Goal: Transaction & Acquisition: Purchase product/service

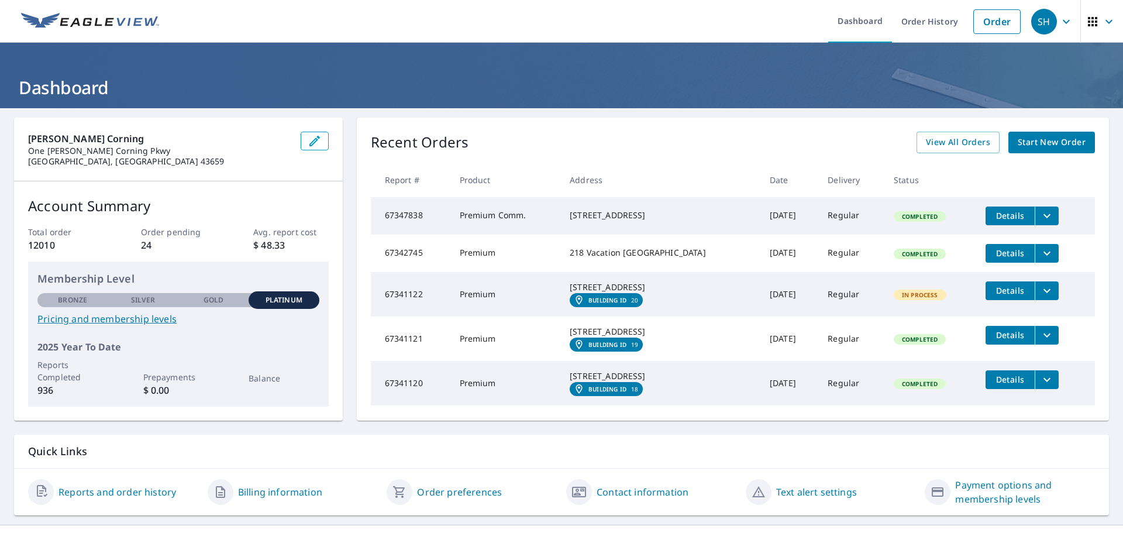
click at [996, 25] on link "Order" at bounding box center [996, 21] width 47 height 25
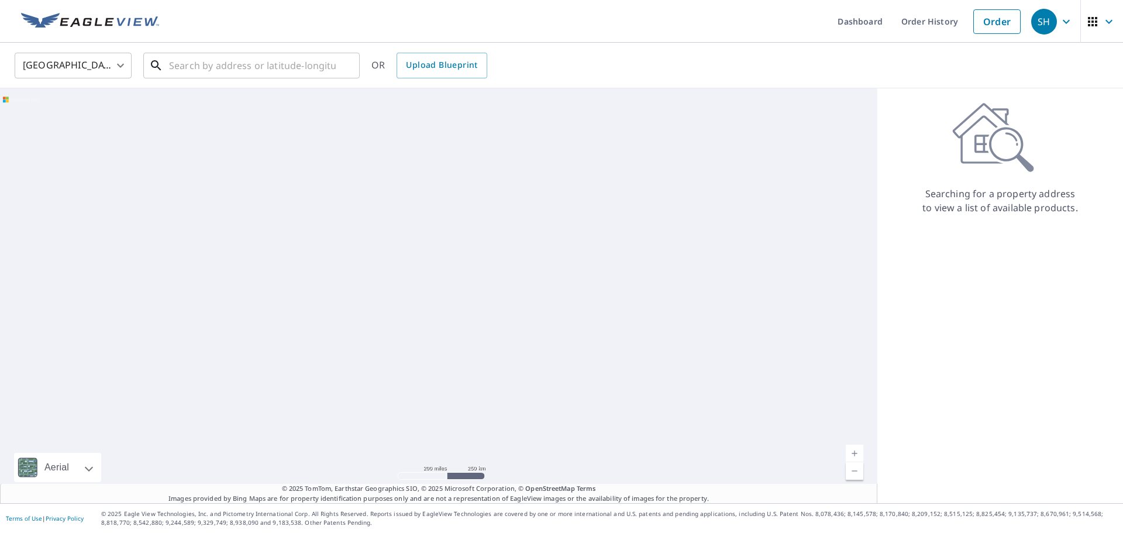
click at [252, 56] on input "text" at bounding box center [252, 65] width 167 height 33
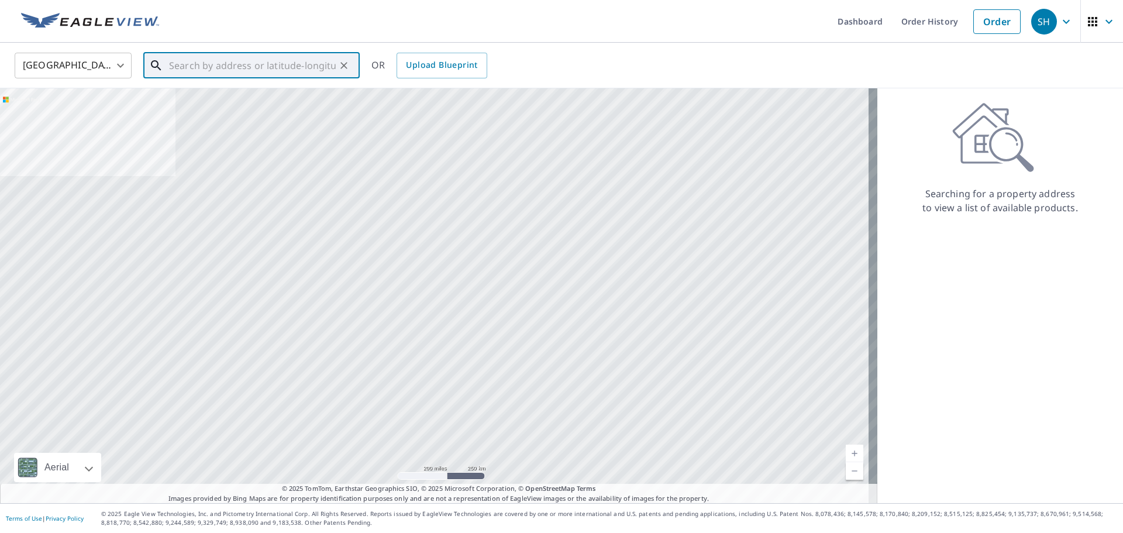
paste input "3150 W 1000 S"
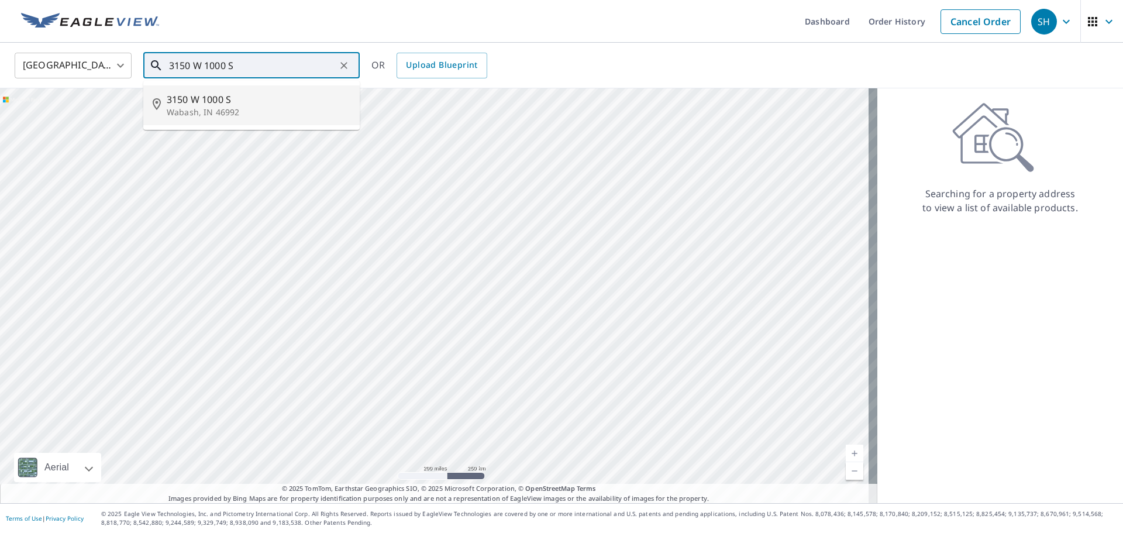
click at [249, 118] on p "Wabash, IN 46992" at bounding box center [259, 112] width 184 height 12
type input "[STREET_ADDRESS]"
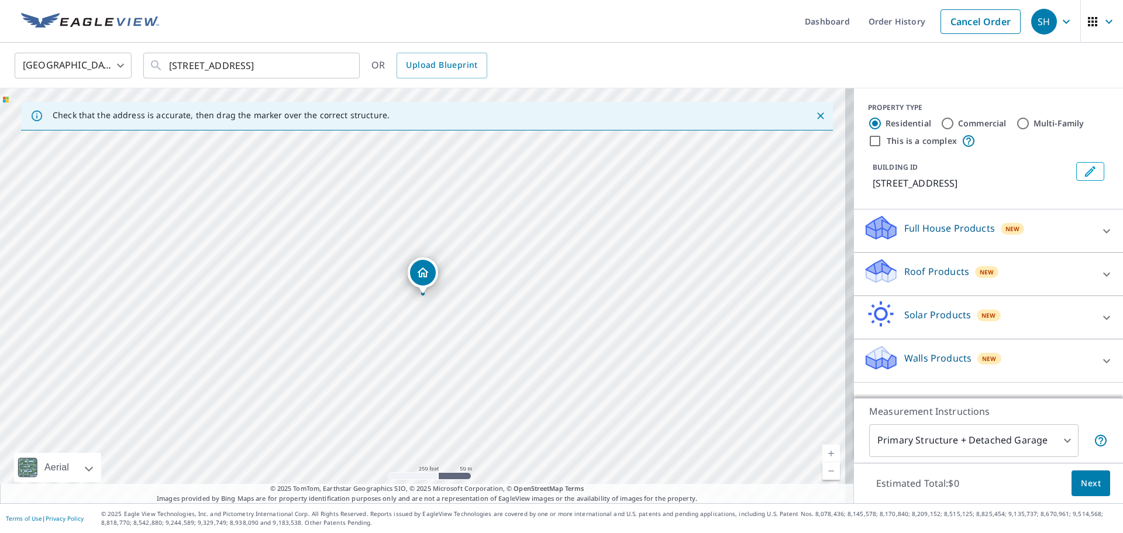
click at [928, 271] on p "Roof Products" at bounding box center [936, 271] width 65 height 14
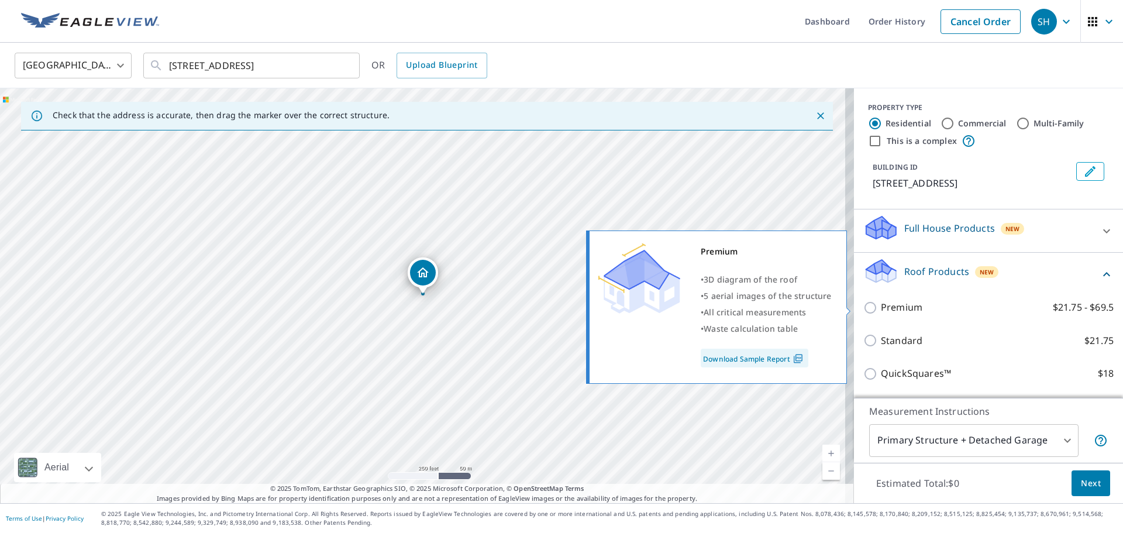
click at [881, 311] on p "Premium" at bounding box center [902, 307] width 42 height 15
click at [879, 311] on input "Premium $21.75 - $69.5" at bounding box center [872, 308] width 18 height 14
checkbox input "true"
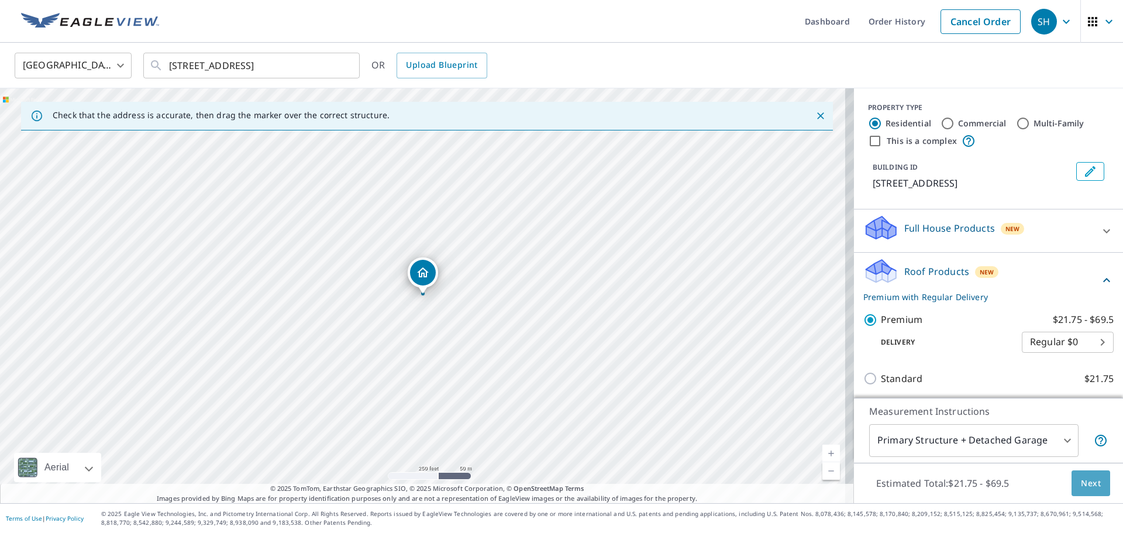
click at [1081, 476] on span "Next" at bounding box center [1091, 483] width 20 height 15
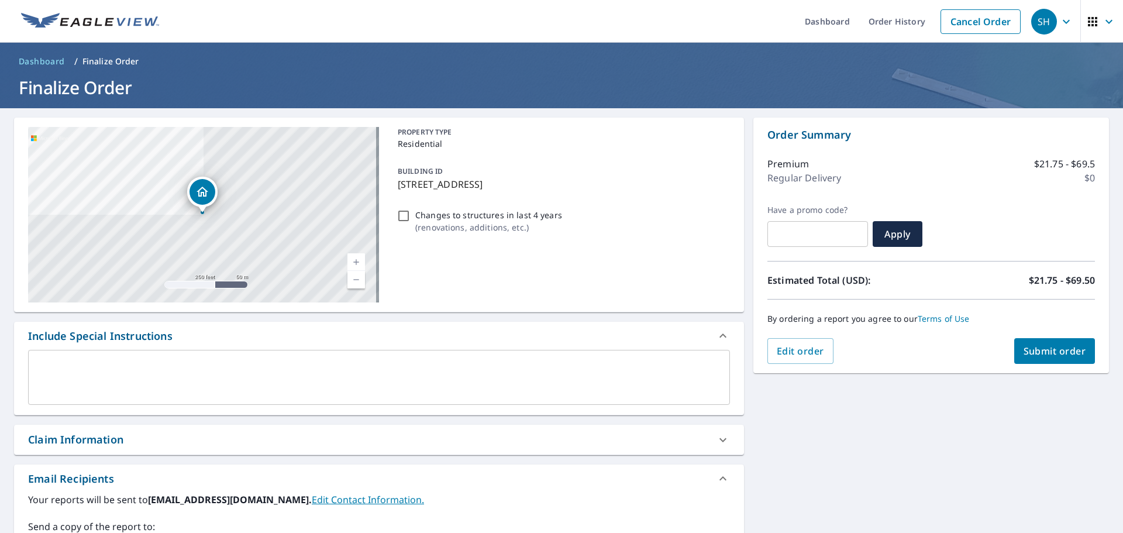
click at [119, 448] on div "Claim Information" at bounding box center [379, 440] width 730 height 30
checkbox input "true"
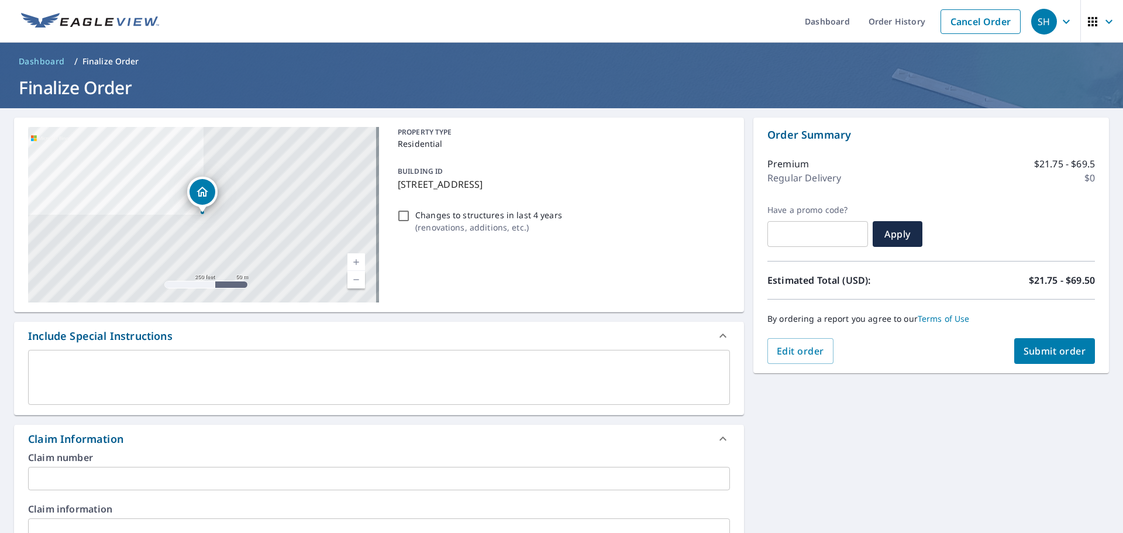
drag, startPoint x: 203, startPoint y: 475, endPoint x: 232, endPoint y: 470, distance: 29.0
click at [203, 475] on input "text" at bounding box center [379, 478] width 702 height 23
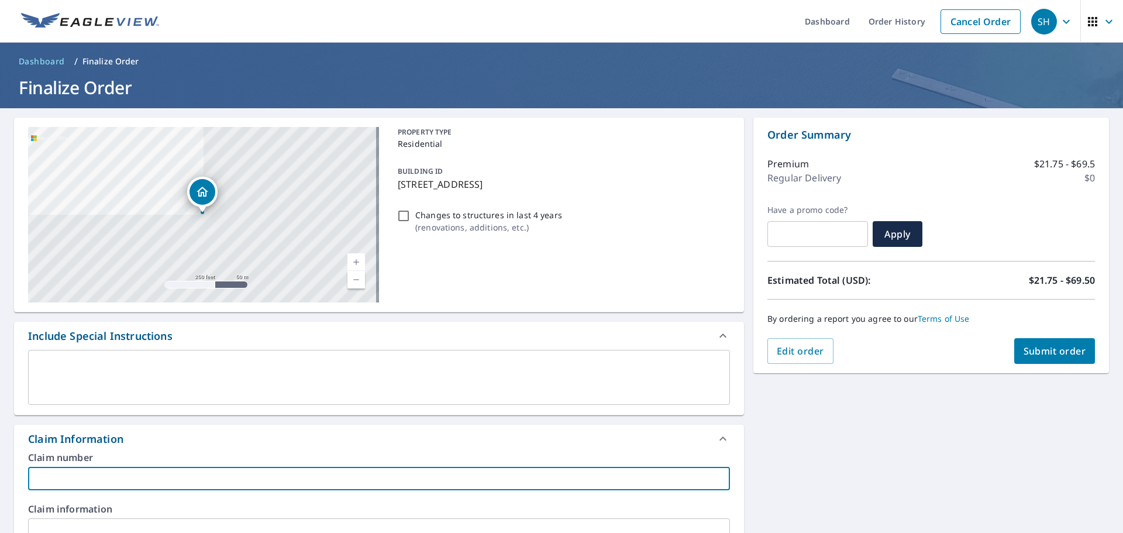
paste input "20618136"
type input "20618136"
checkbox input "true"
type input "20618136"
click at [1032, 344] on button "Submit order" at bounding box center [1054, 351] width 81 height 26
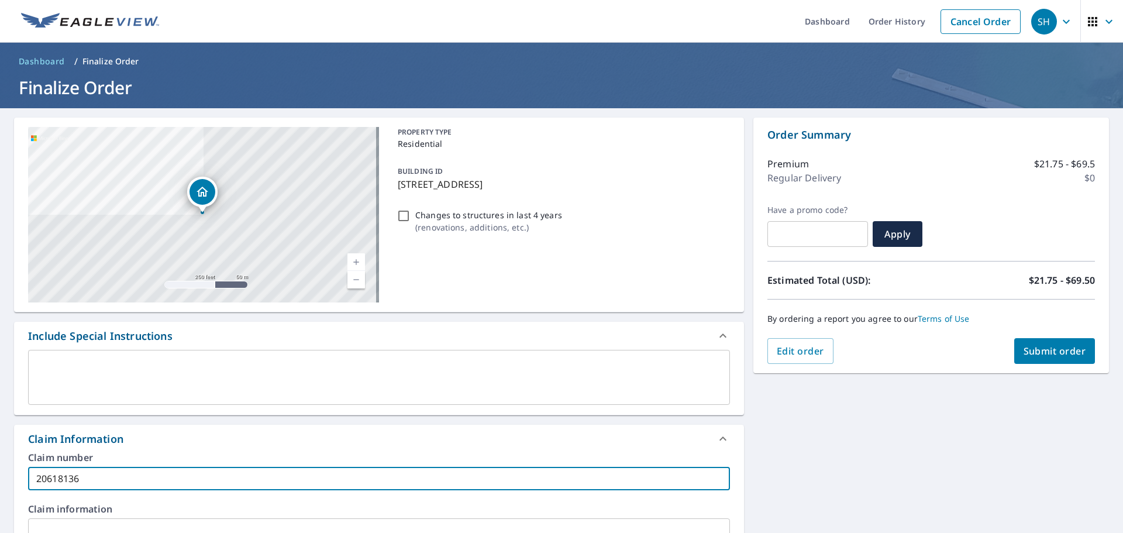
checkbox input "true"
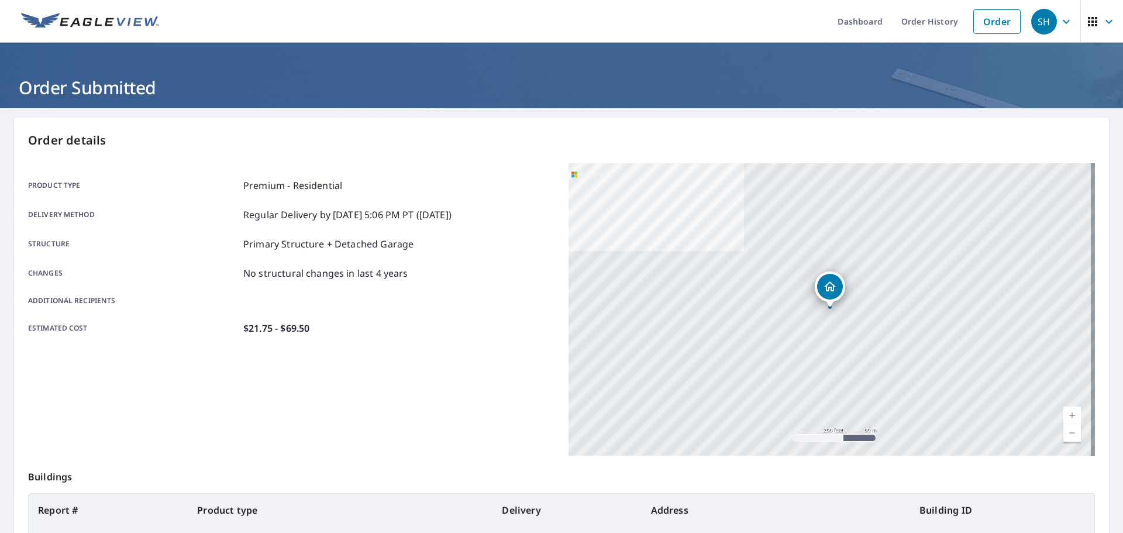
drag, startPoint x: 476, startPoint y: 269, endPoint x: 405, endPoint y: -71, distance: 346.6
click at [519, 185] on div "Product type Premium - Residential" at bounding box center [291, 185] width 527 height 14
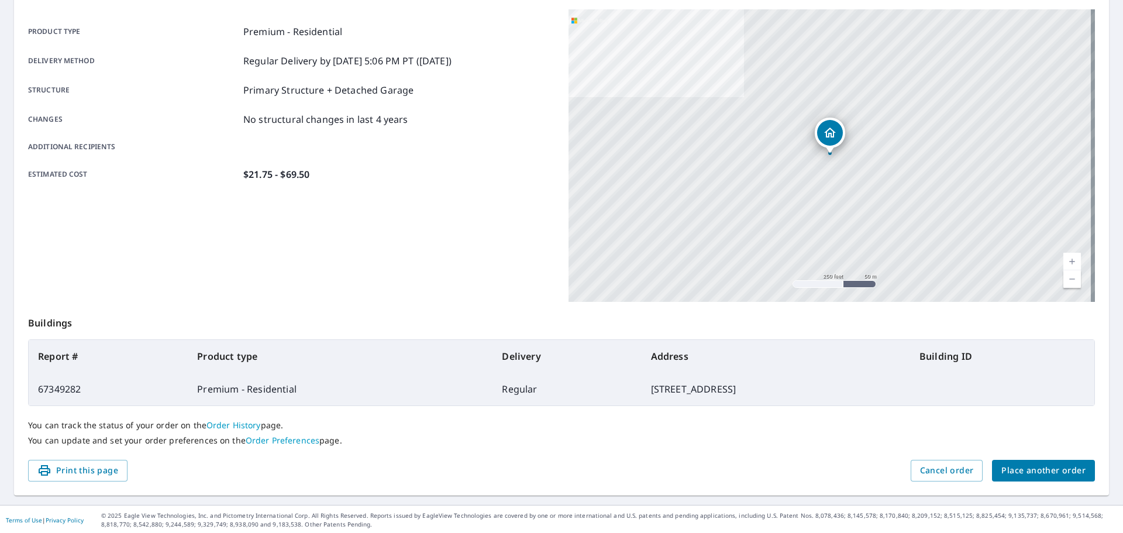
scroll to position [156, 0]
